Goal: Information Seeking & Learning: Find specific fact

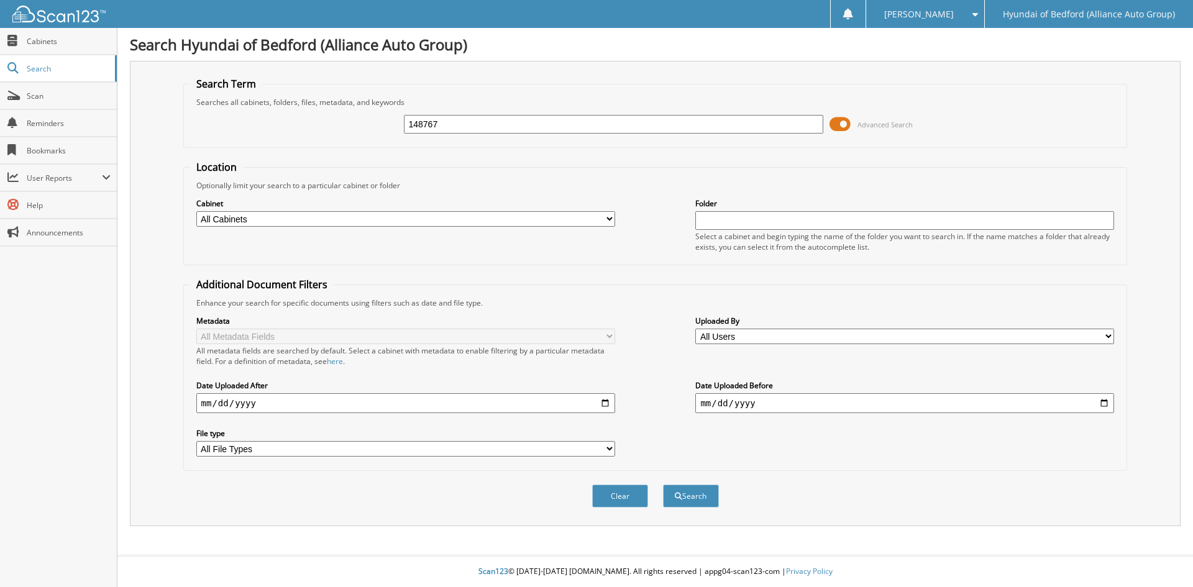
type input "148767"
click at [663, 485] on button "Search" at bounding box center [691, 496] width 56 height 23
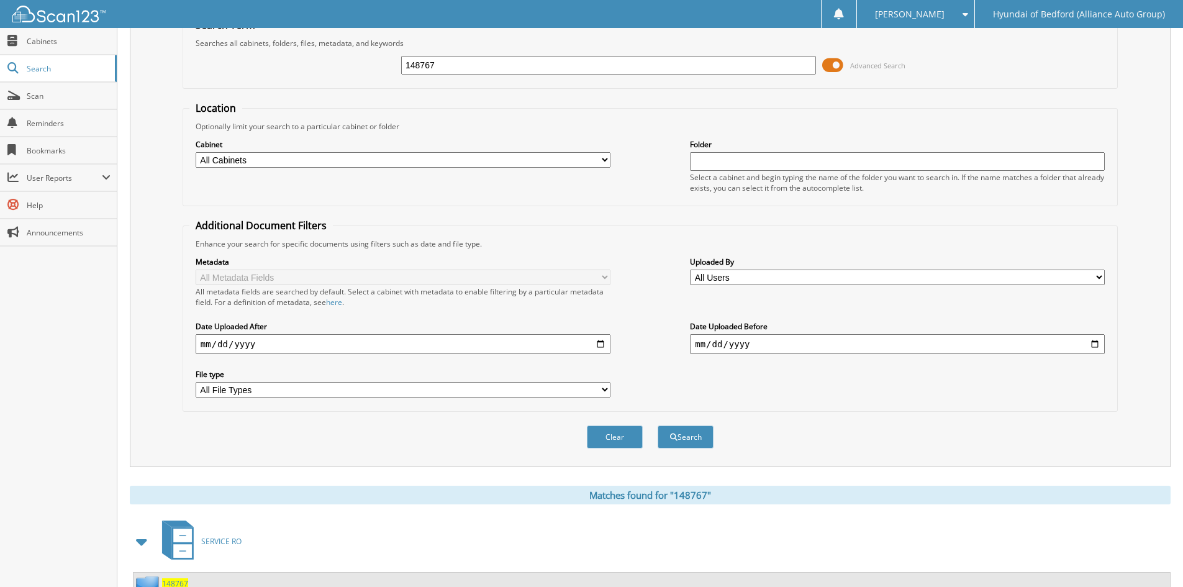
scroll to position [156, 0]
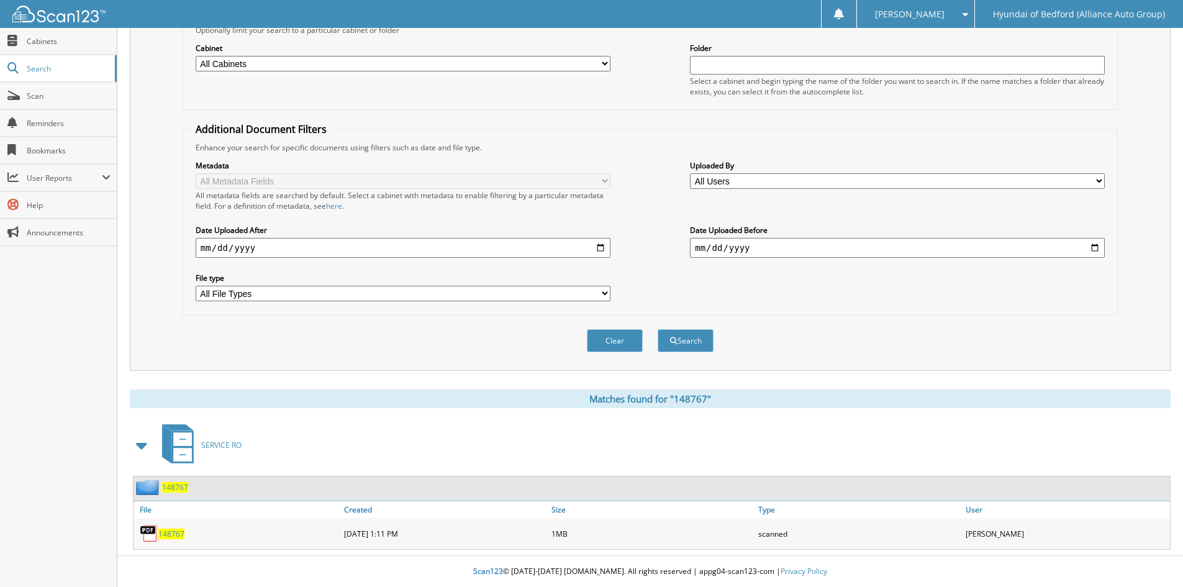
click at [164, 530] on span "148767" at bounding box center [171, 534] width 26 height 11
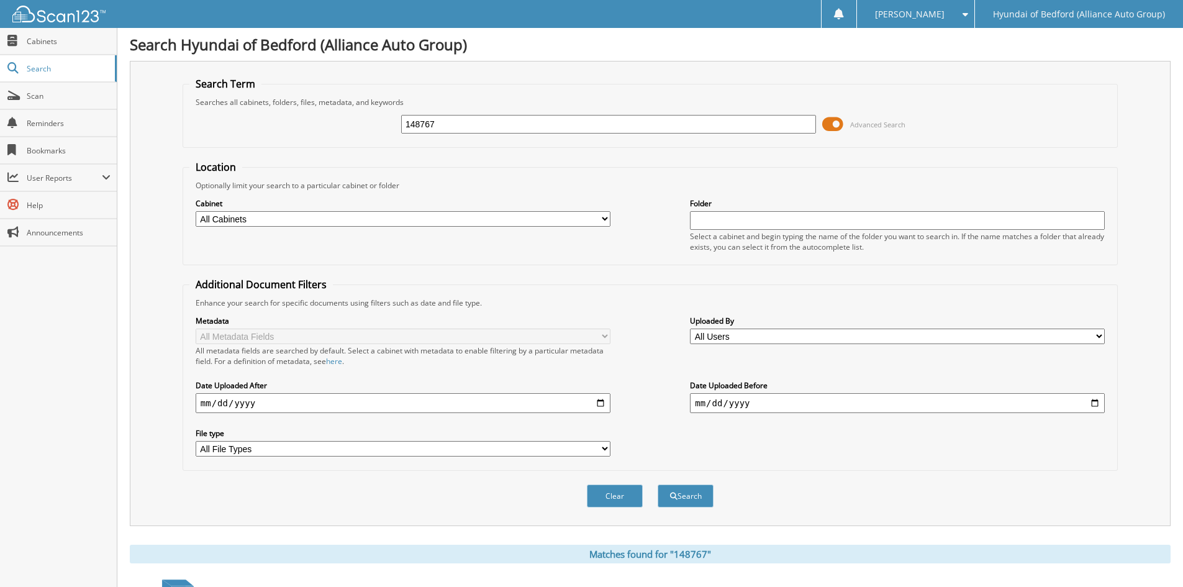
click at [427, 126] on input "148767" at bounding box center [608, 124] width 415 height 19
click at [426, 125] on input "148767" at bounding box center [608, 124] width 415 height 19
type input "149607"
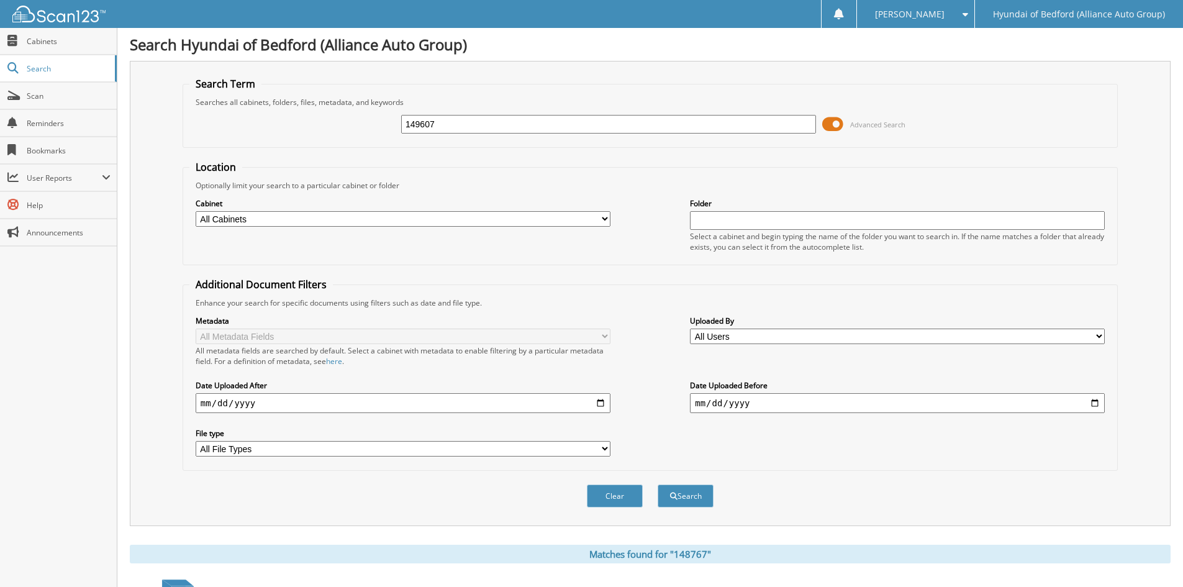
click at [658, 485] on button "Search" at bounding box center [686, 496] width 56 height 23
click at [445, 125] on input "149607" at bounding box center [608, 124] width 415 height 19
click at [673, 494] on span "submit" at bounding box center [673, 496] width 7 height 7
click at [48, 65] on span "Search" at bounding box center [68, 68] width 82 height 11
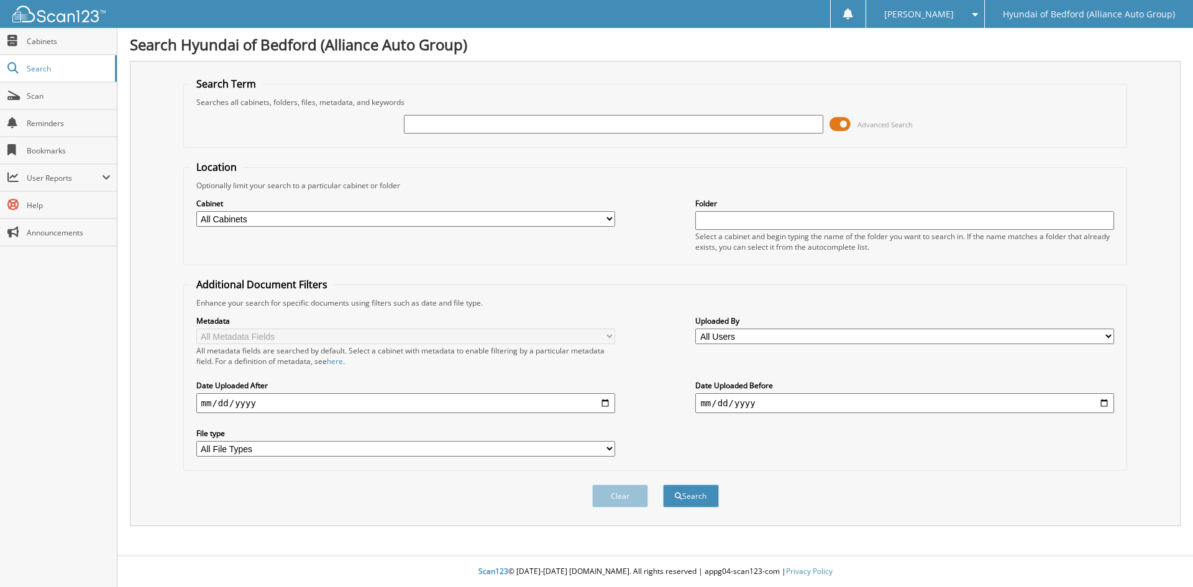
click at [844, 129] on span at bounding box center [839, 124] width 21 height 19
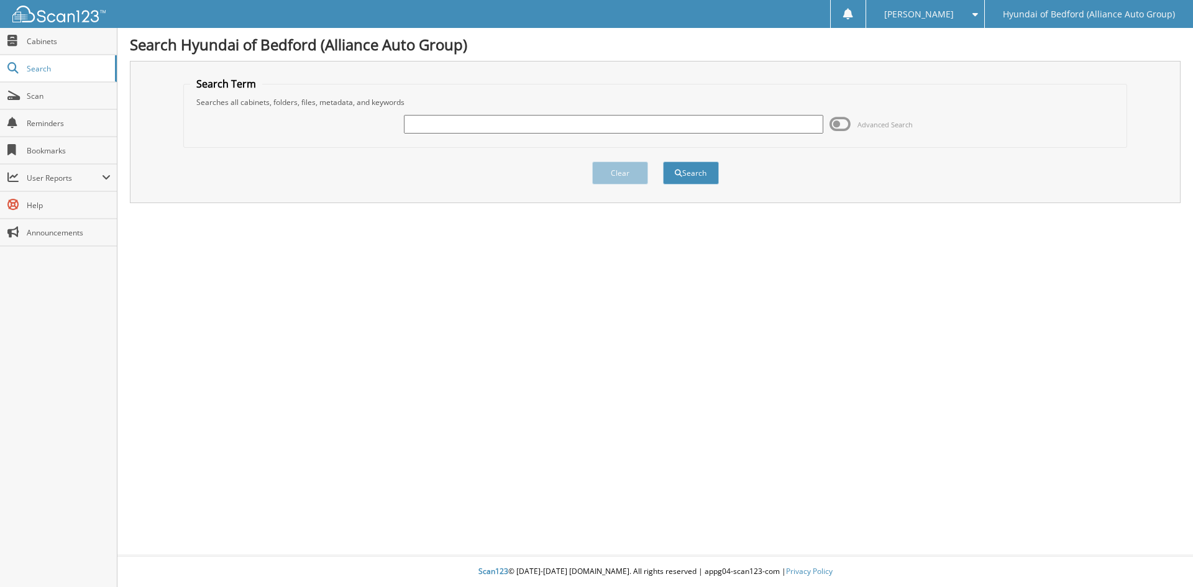
click at [541, 130] on input "text" at bounding box center [613, 124] width 419 height 19
type input "149607"
click at [663, 162] on button "Search" at bounding box center [691, 173] width 56 height 23
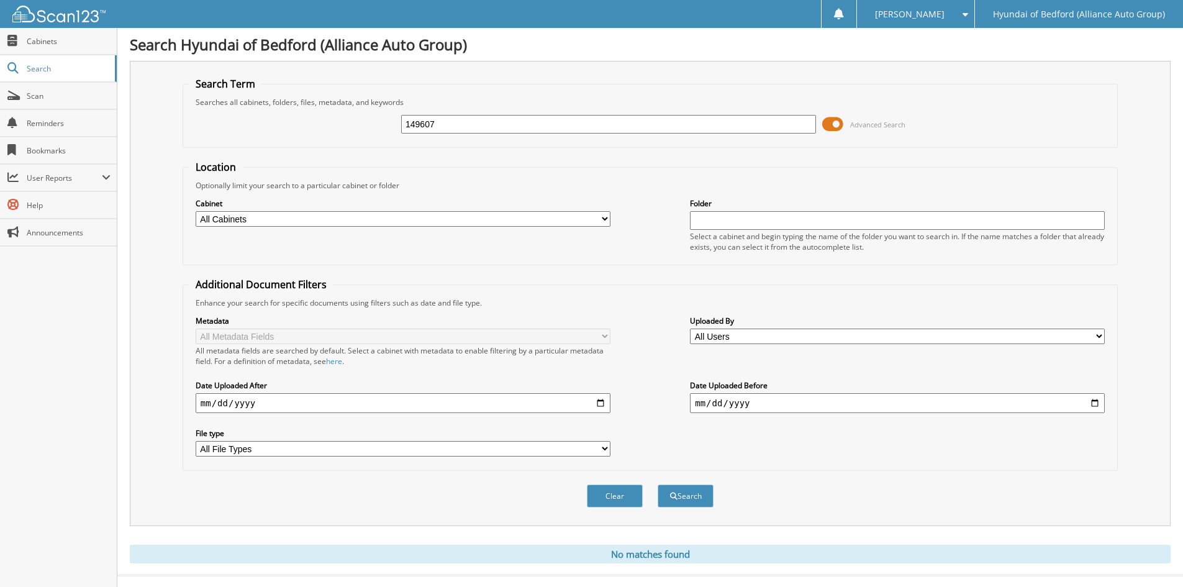
click at [358, 221] on select "All Cabinets PARTS SERVICE RO Needs Filing" at bounding box center [403, 219] width 415 height 16
select select "13846"
click at [196, 211] on select "All Cabinets PARTS SERVICE RO Needs Filing" at bounding box center [403, 219] width 415 height 16
click at [696, 501] on button "Search" at bounding box center [686, 496] width 56 height 23
click at [54, 73] on span "Search" at bounding box center [68, 68] width 82 height 11
